Goal: Task Accomplishment & Management: Manage account settings

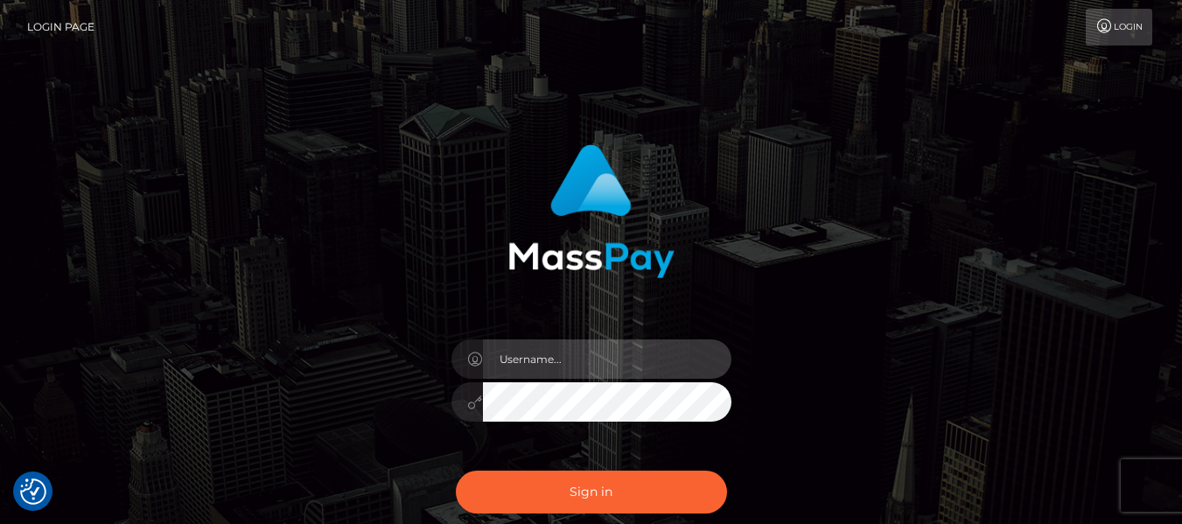
click at [563, 366] on input "text" at bounding box center [607, 358] width 248 height 39
type input "lacey.throne"
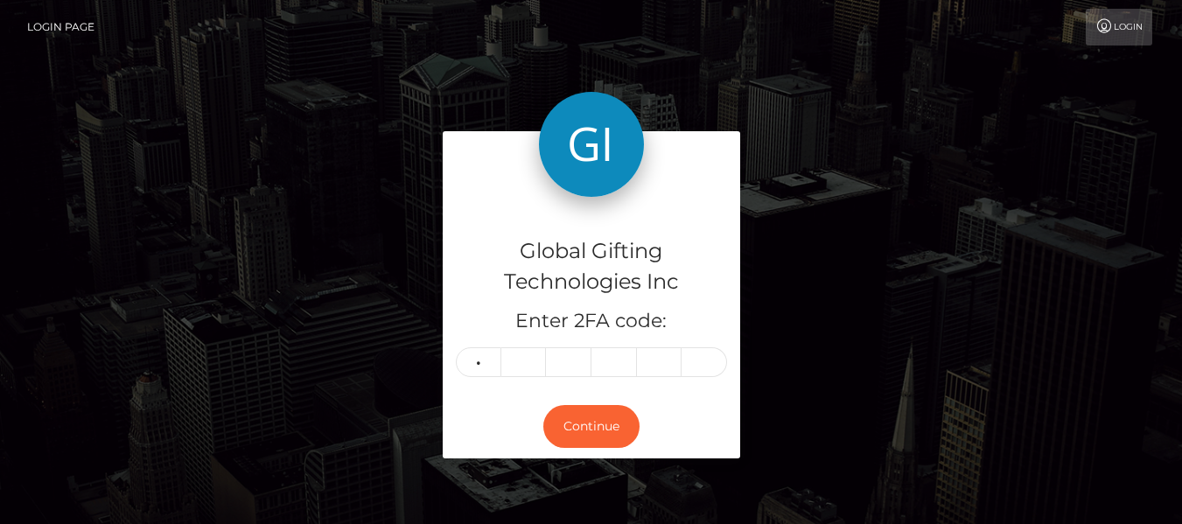
type input "2"
type input "6"
type input "2"
type input "6"
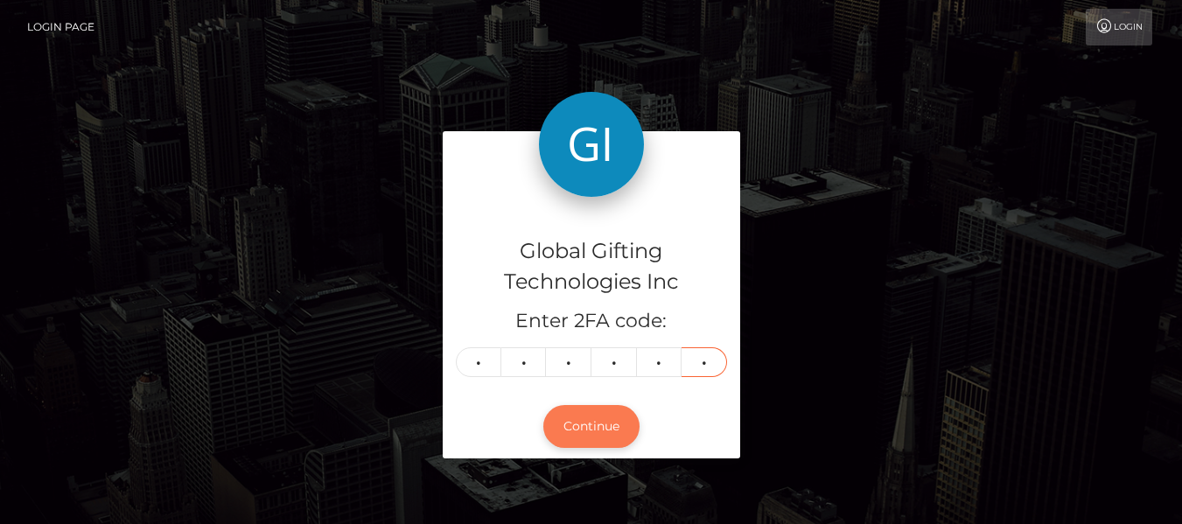
type input "9"
click at [567, 436] on button "Continue" at bounding box center [591, 426] width 96 height 43
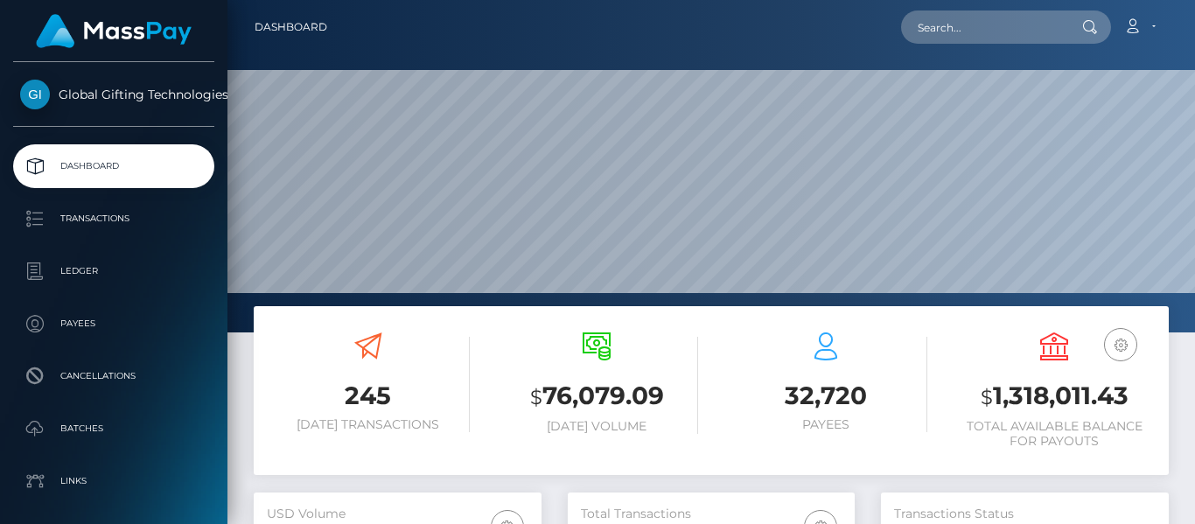
scroll to position [311, 287]
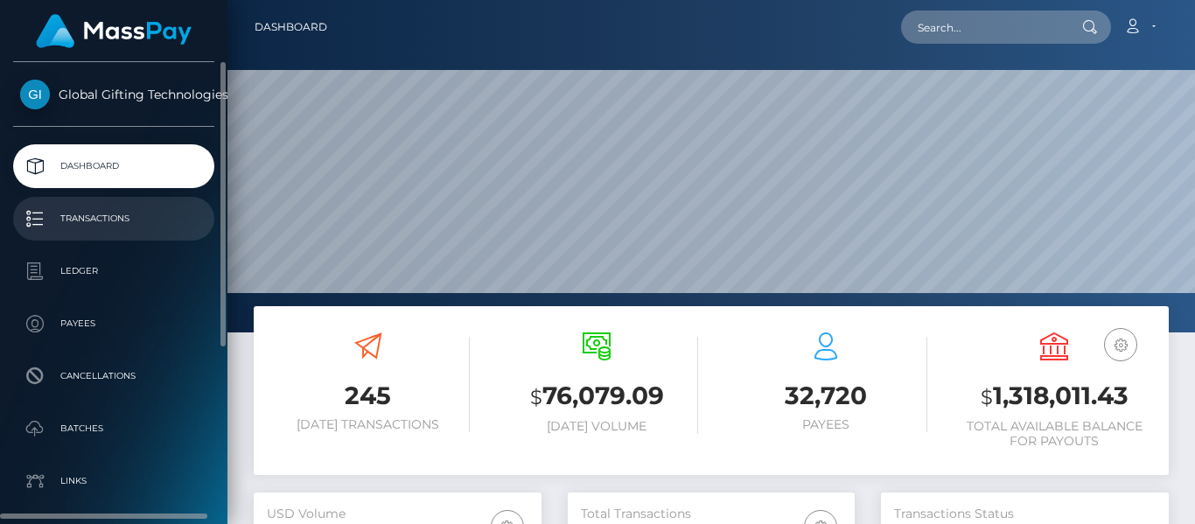
click at [59, 206] on p "Transactions" at bounding box center [113, 219] width 187 height 26
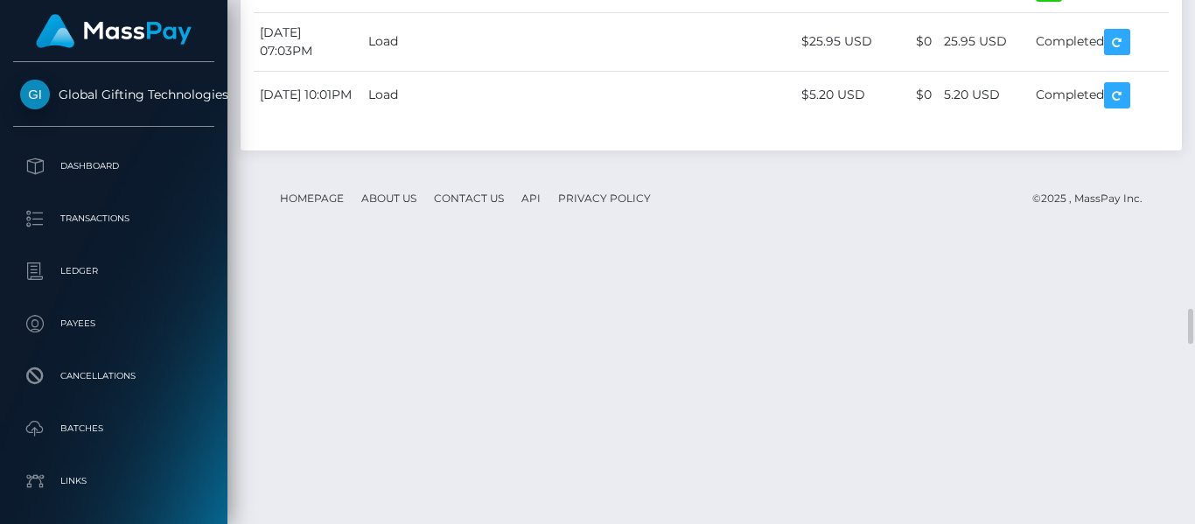
scroll to position [4493, 0]
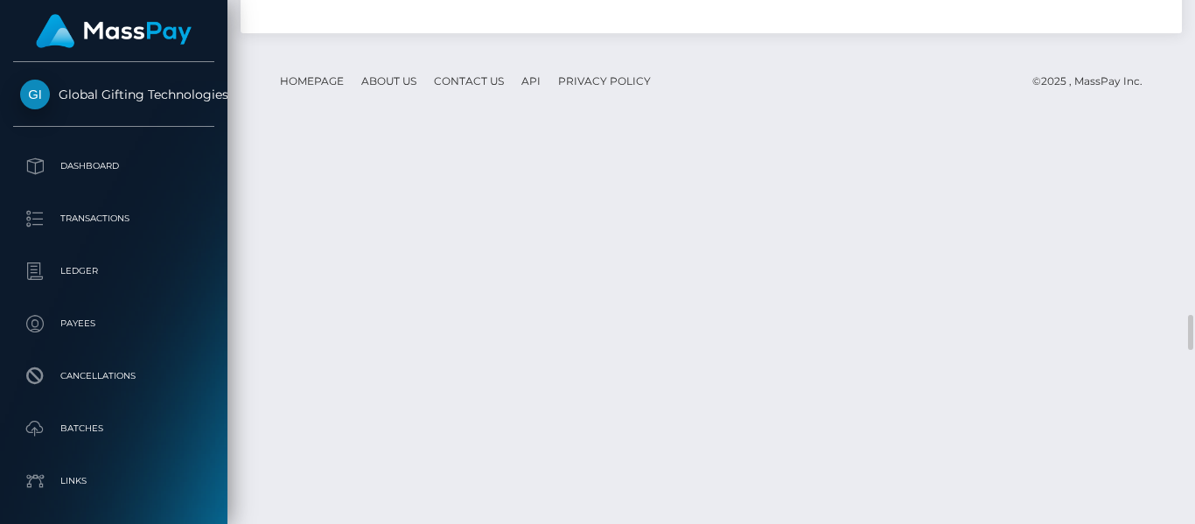
scroll to position [4612, 0]
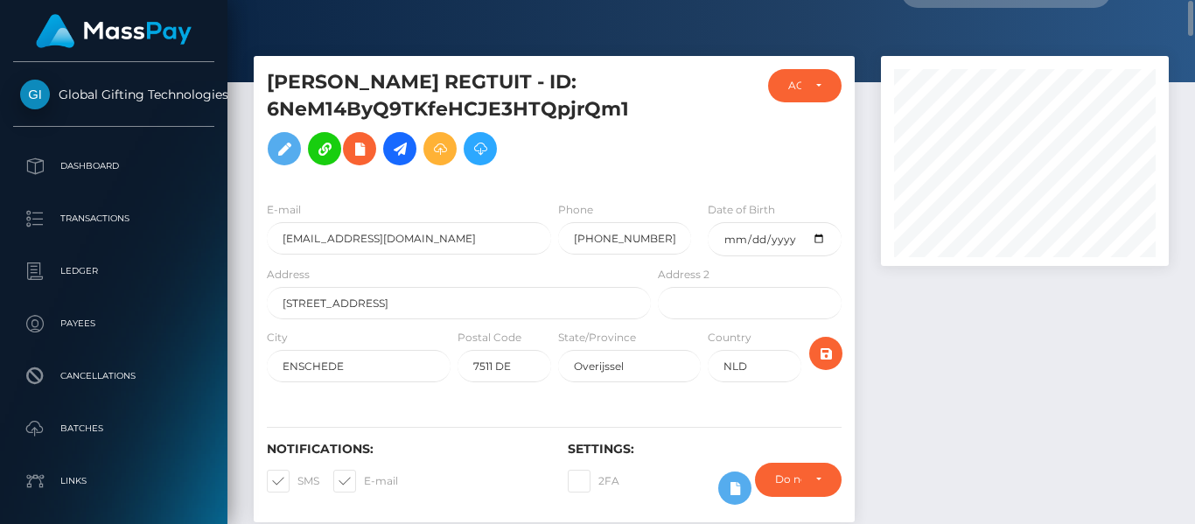
scroll to position [35, 0]
